Goal: Register for event/course

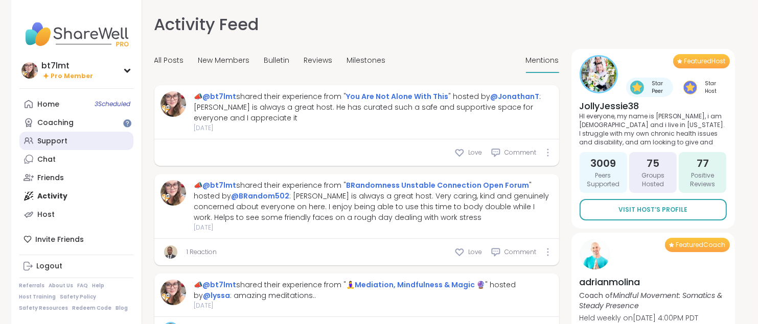
click at [47, 142] on div "Support" at bounding box center [53, 141] width 30 height 10
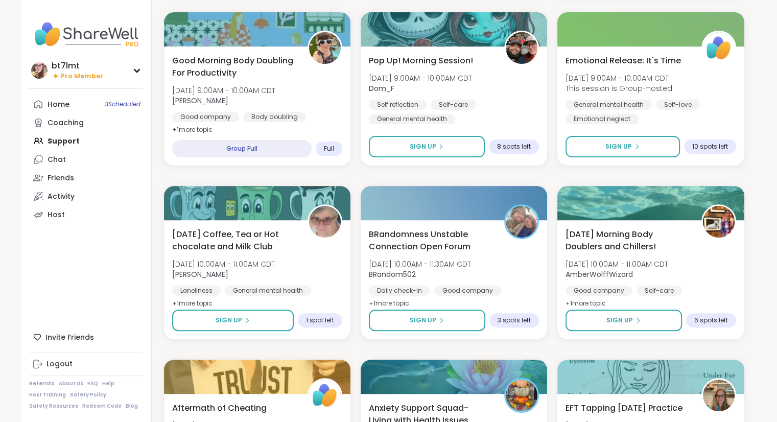
scroll to position [307, 0]
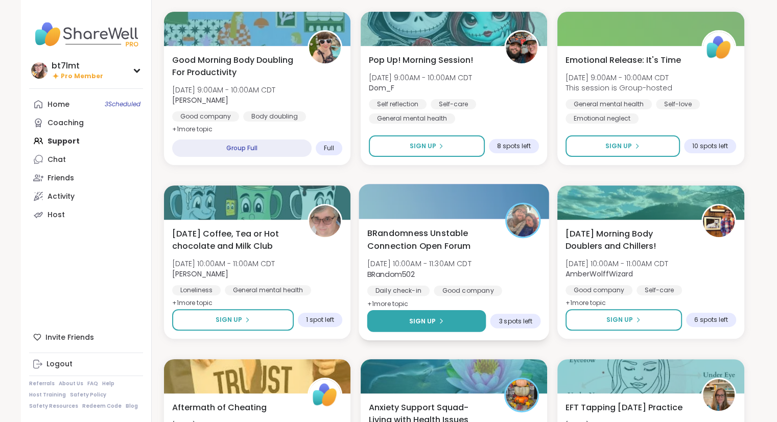
click at [427, 319] on span "Sign Up" at bounding box center [422, 320] width 27 height 9
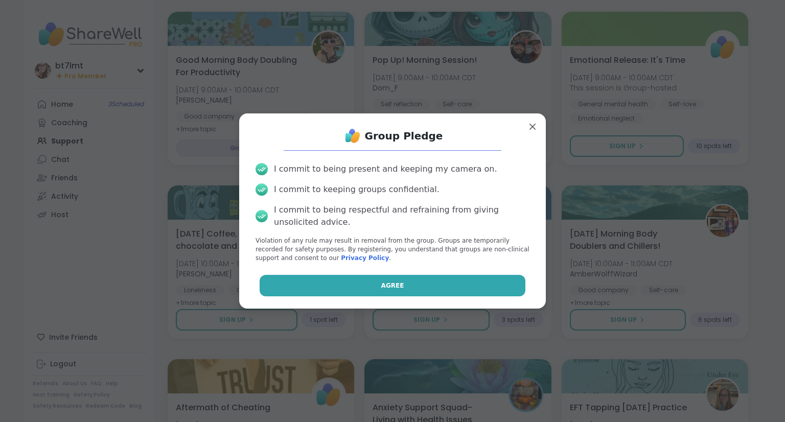
click at [485, 288] on button "Agree" at bounding box center [393, 285] width 266 height 21
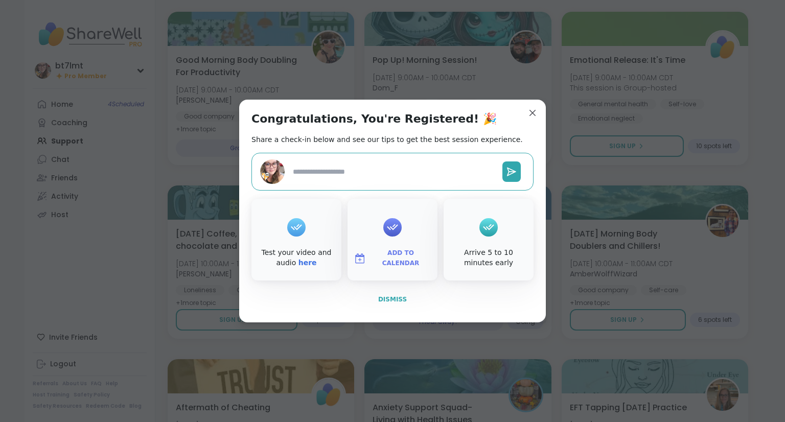
click at [389, 295] on span "Dismiss" at bounding box center [392, 299] width 29 height 9
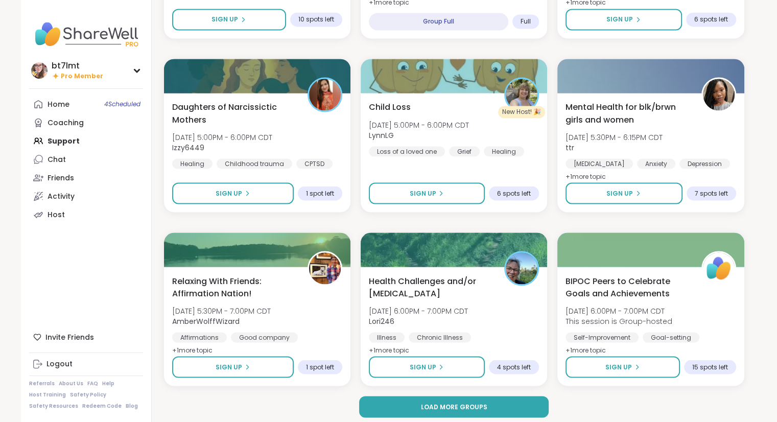
scroll to position [1829, 0]
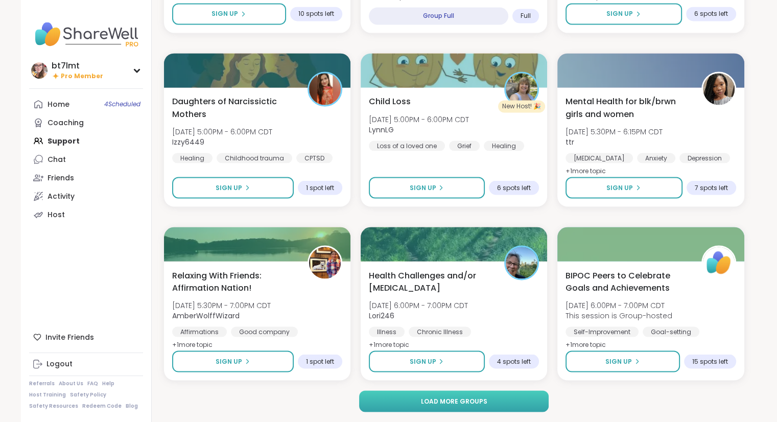
click at [487, 324] on button "Load more groups" at bounding box center [454, 400] width 190 height 21
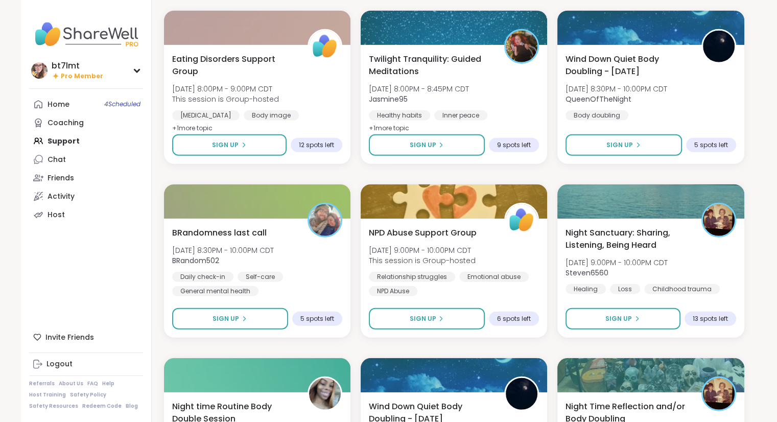
scroll to position [2748, 0]
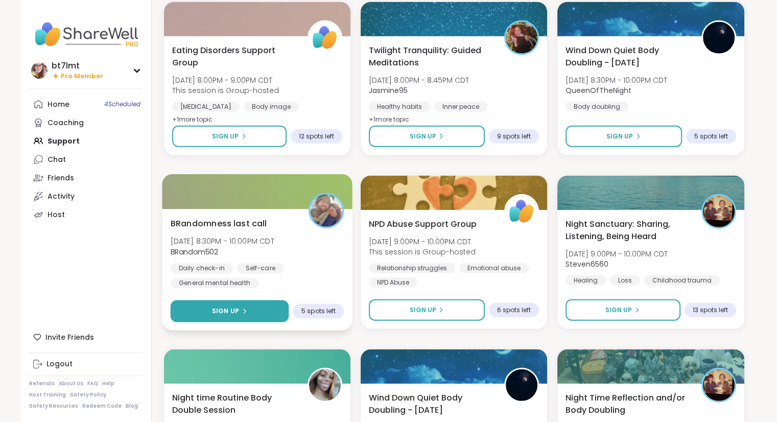
click at [269, 312] on button "Sign Up" at bounding box center [229, 311] width 119 height 22
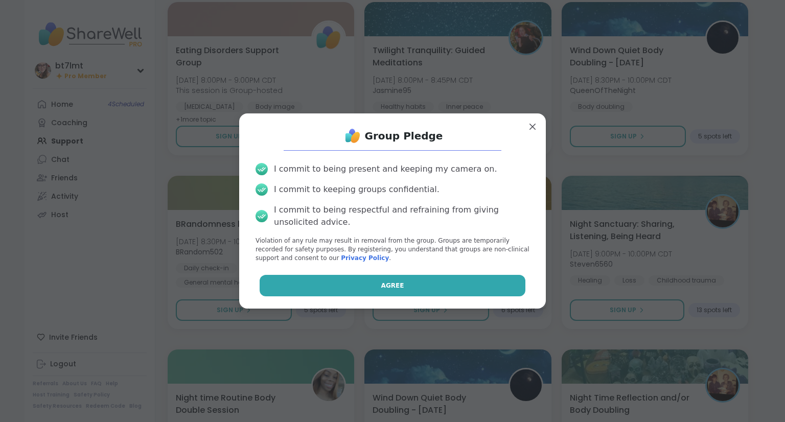
click at [327, 277] on button "Agree" at bounding box center [393, 285] width 266 height 21
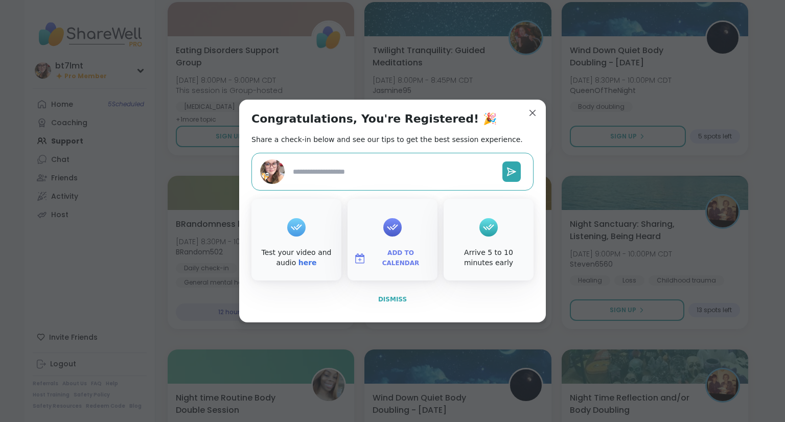
click at [383, 301] on span "Dismiss" at bounding box center [392, 299] width 29 height 7
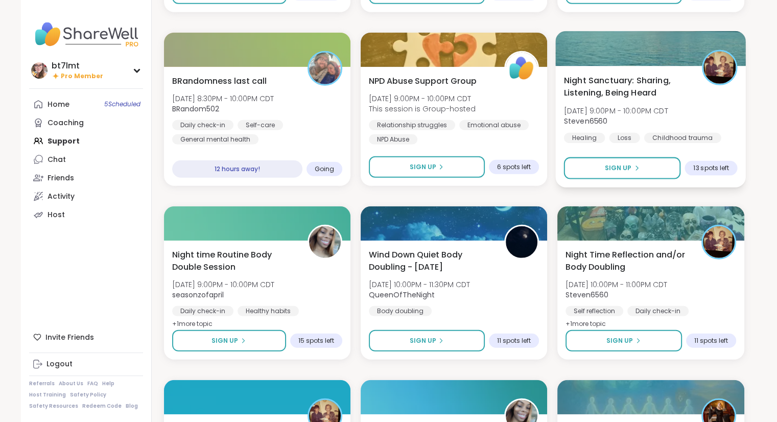
scroll to position [2901, 0]
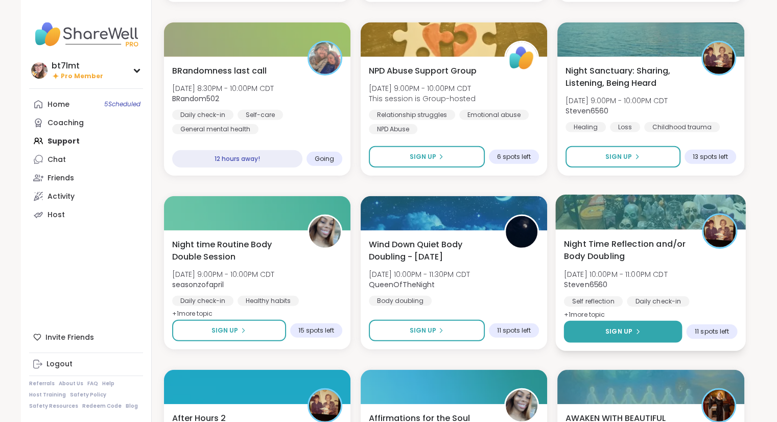
click at [627, 324] on span "Sign Up" at bounding box center [618, 331] width 27 height 9
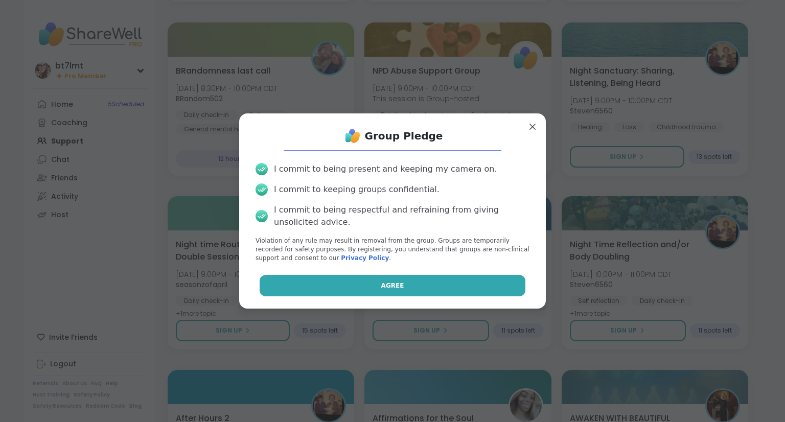
click at [464, 283] on button "Agree" at bounding box center [393, 285] width 266 height 21
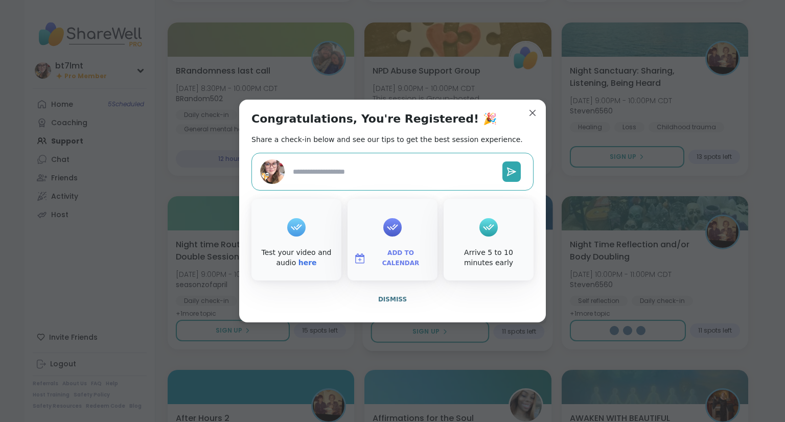
click at [390, 300] on span "Dismiss" at bounding box center [392, 299] width 29 height 7
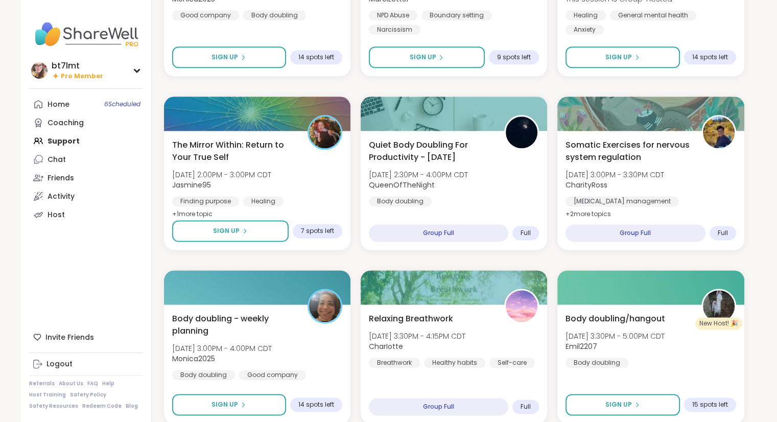
scroll to position [1164, 0]
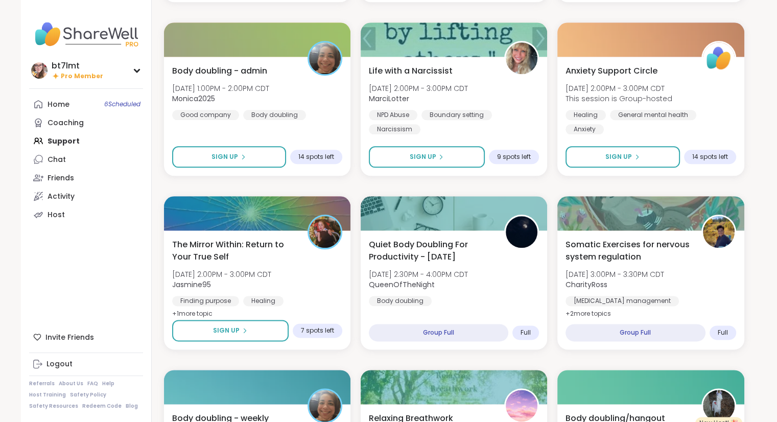
click at [69, 110] on link "Home 6 Scheduled" at bounding box center [86, 104] width 114 height 18
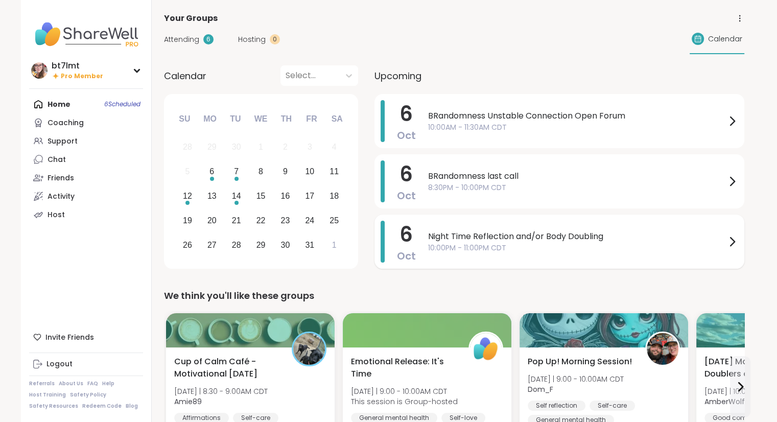
click at [29, 16] on link at bounding box center [29, 16] width 0 height 0
click at [57, 135] on link "Support" at bounding box center [86, 141] width 114 height 18
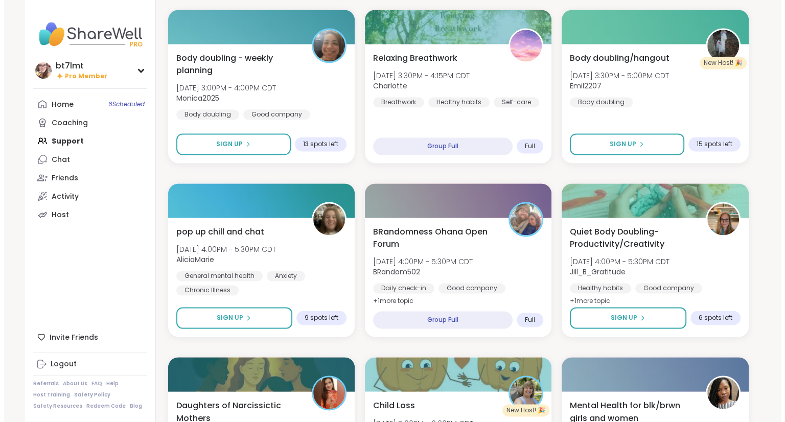
scroll to position [1533, 0]
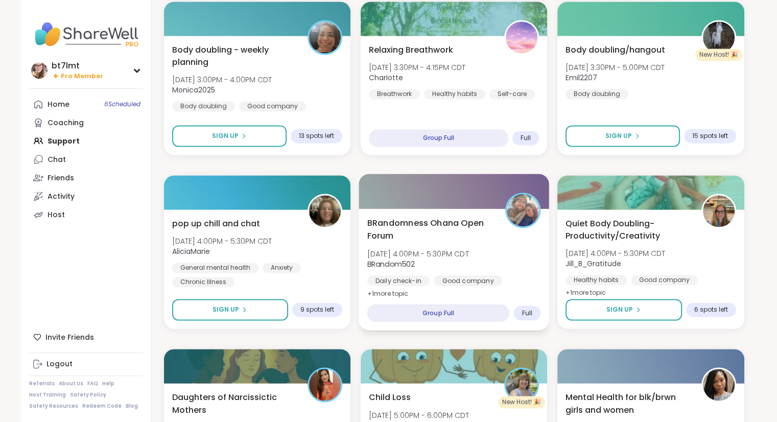
click at [528, 278] on div "Daily check-in Good company Body doubling" at bounding box center [454, 287] width 174 height 25
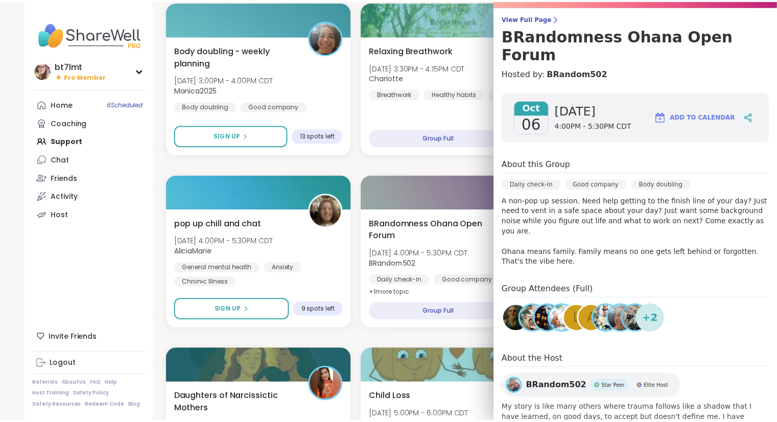
scroll to position [51, 0]
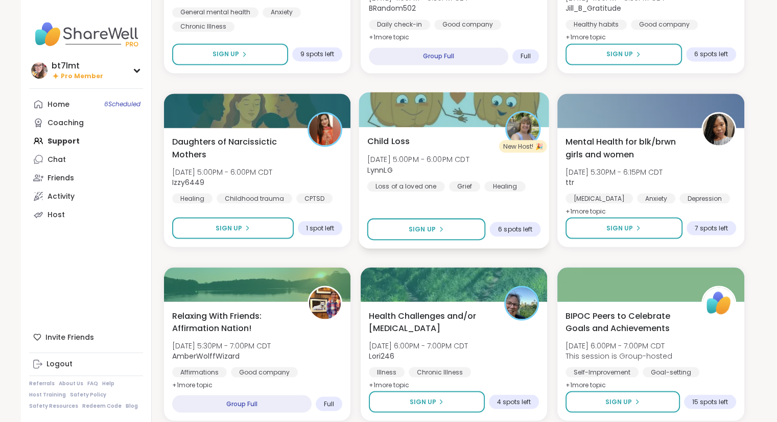
scroll to position [1829, 0]
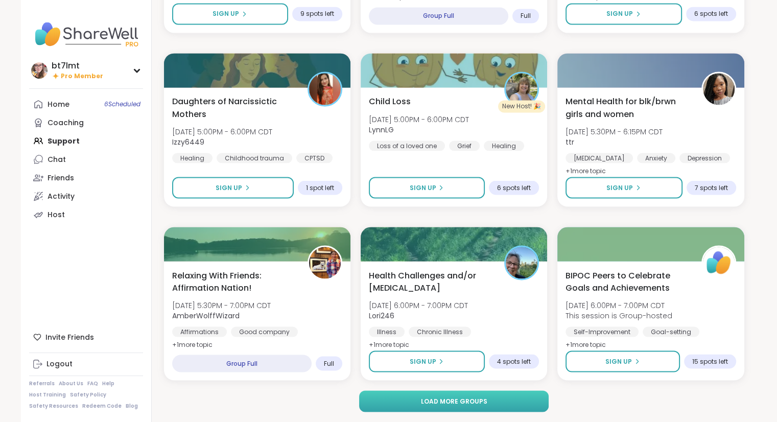
click at [500, 324] on button "Load more groups" at bounding box center [454, 400] width 190 height 21
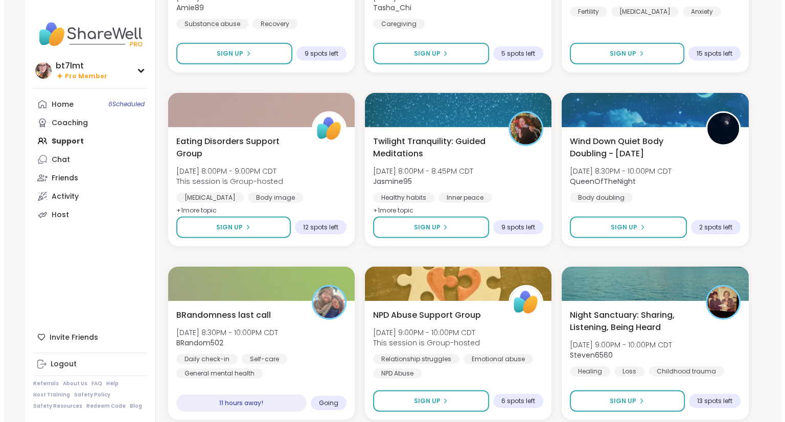
scroll to position [2697, 0]
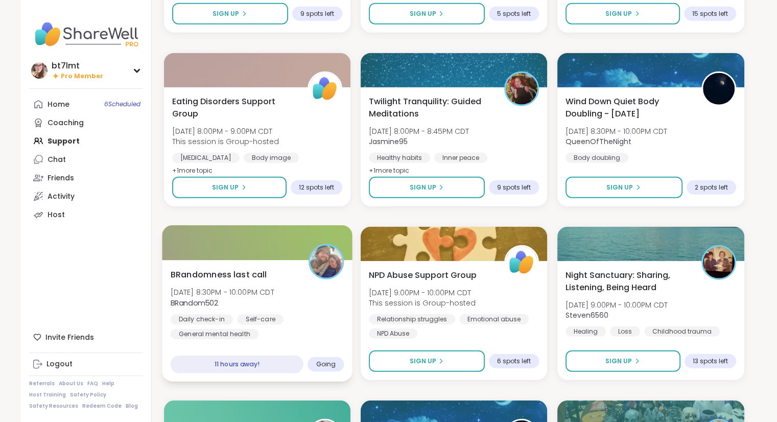
click at [315, 310] on div "BRandomness last call [DATE] 8:30PM - 10:00PM CDT BRandom502 Daily check-in Sel…" at bounding box center [257, 303] width 174 height 71
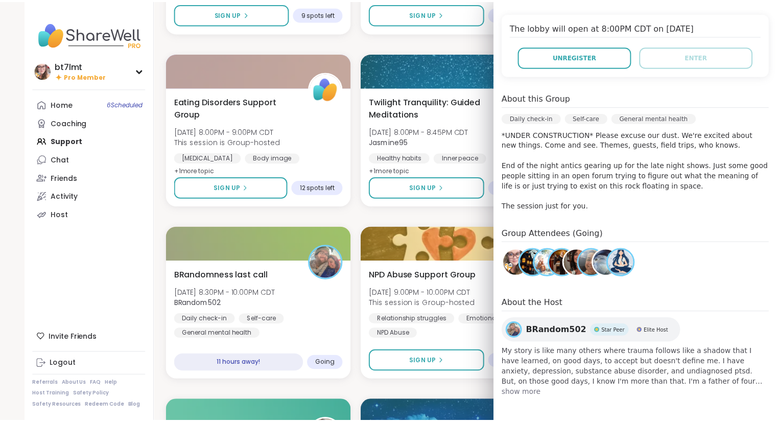
scroll to position [50, 0]
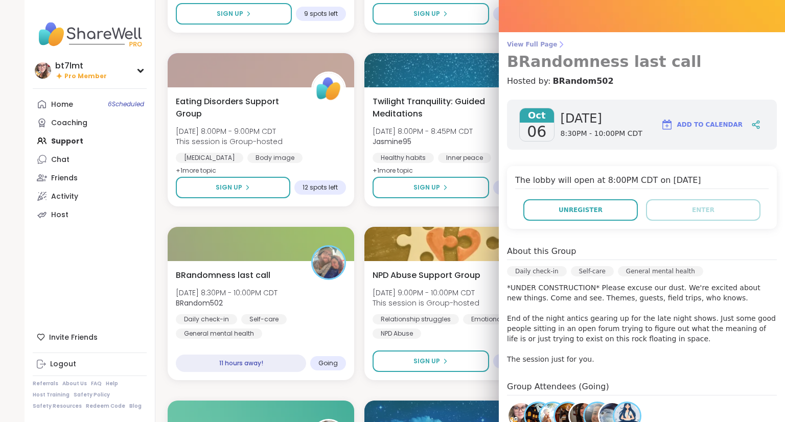
click at [511, 46] on span "View Full Page" at bounding box center [642, 44] width 270 height 8
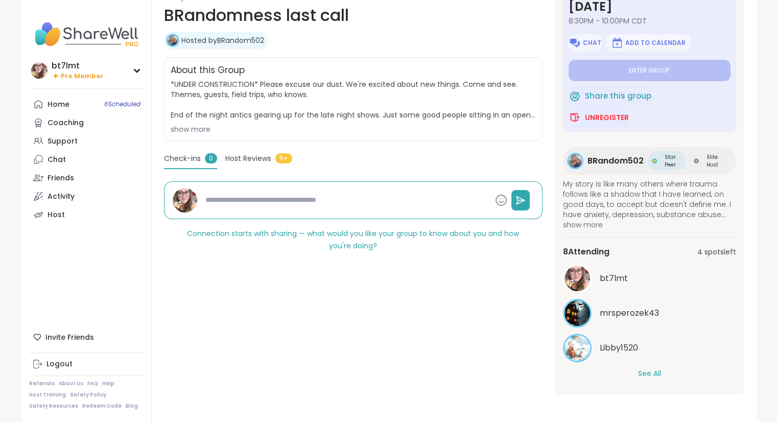
scroll to position [159, 0]
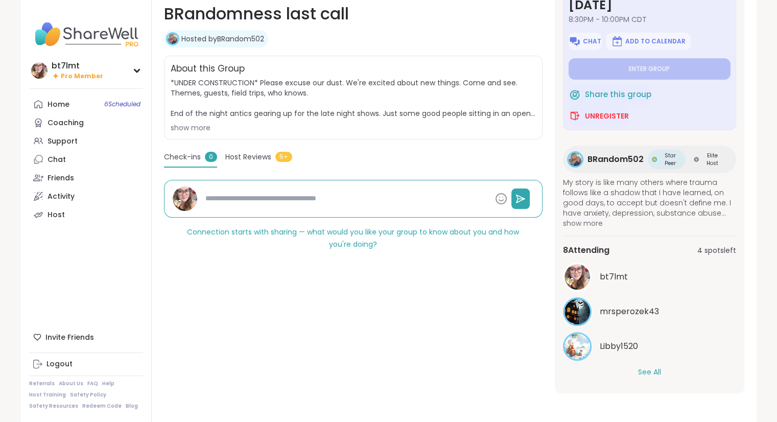
click at [649, 324] on button "See All" at bounding box center [649, 372] width 23 height 11
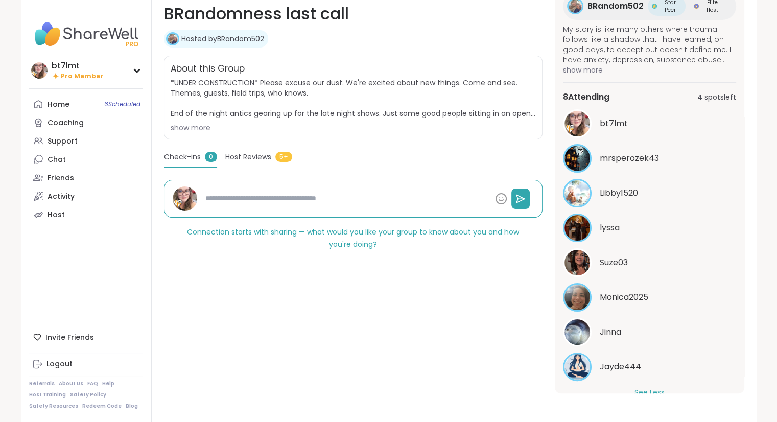
scroll to position [209, 0]
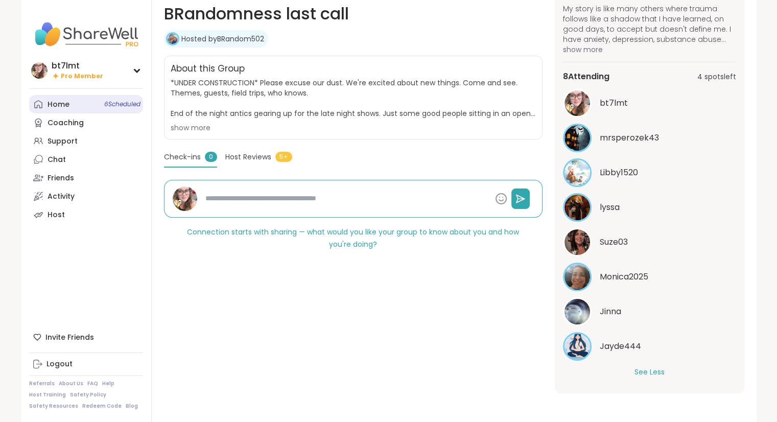
click at [64, 103] on div "Home 6 Scheduled" at bounding box center [59, 105] width 22 height 10
type textarea "*"
